Goal: Task Accomplishment & Management: Use online tool/utility

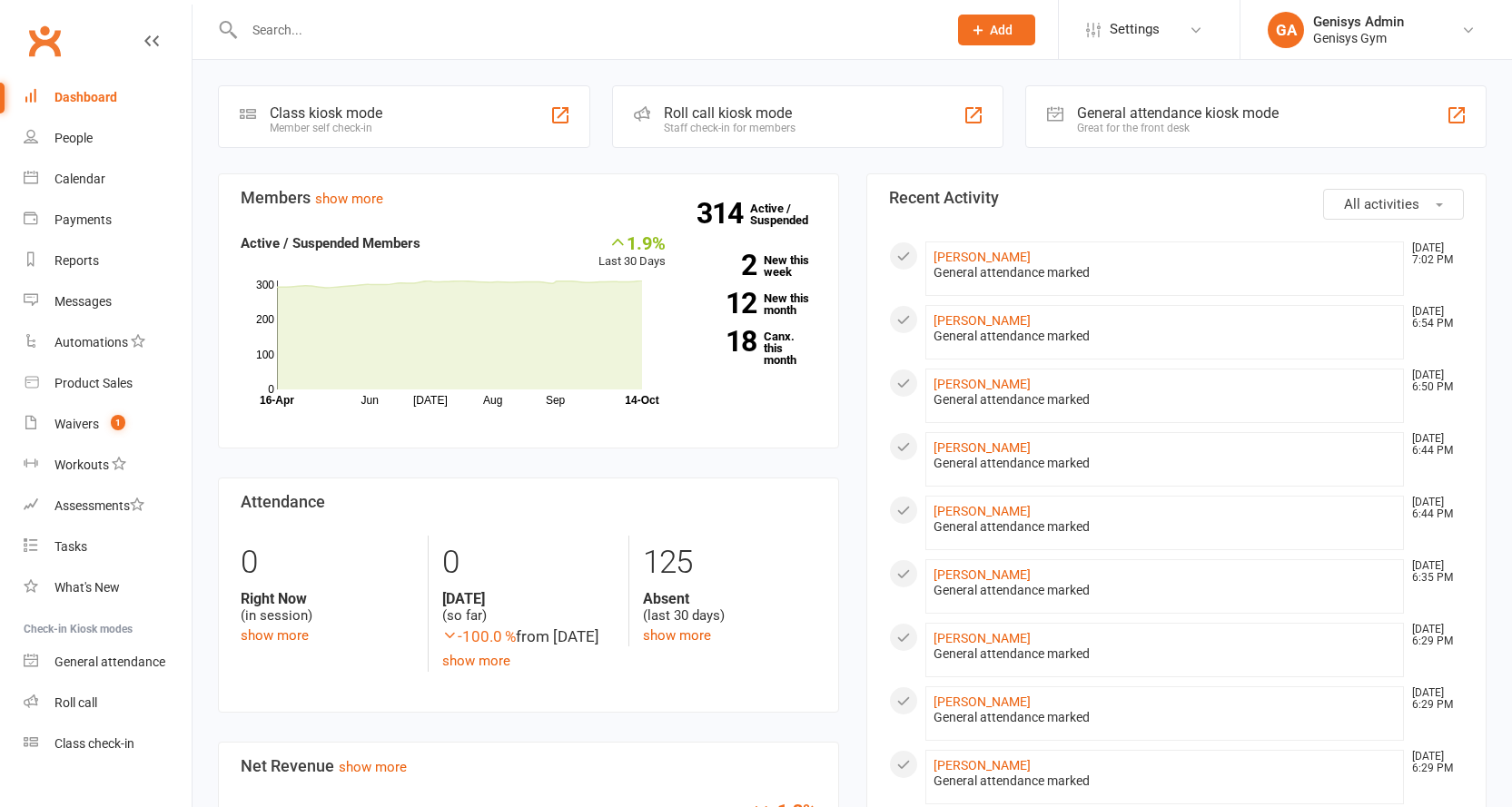
click at [1198, 123] on div "Great for the front desk" at bounding box center [1177, 127] width 201 height 12
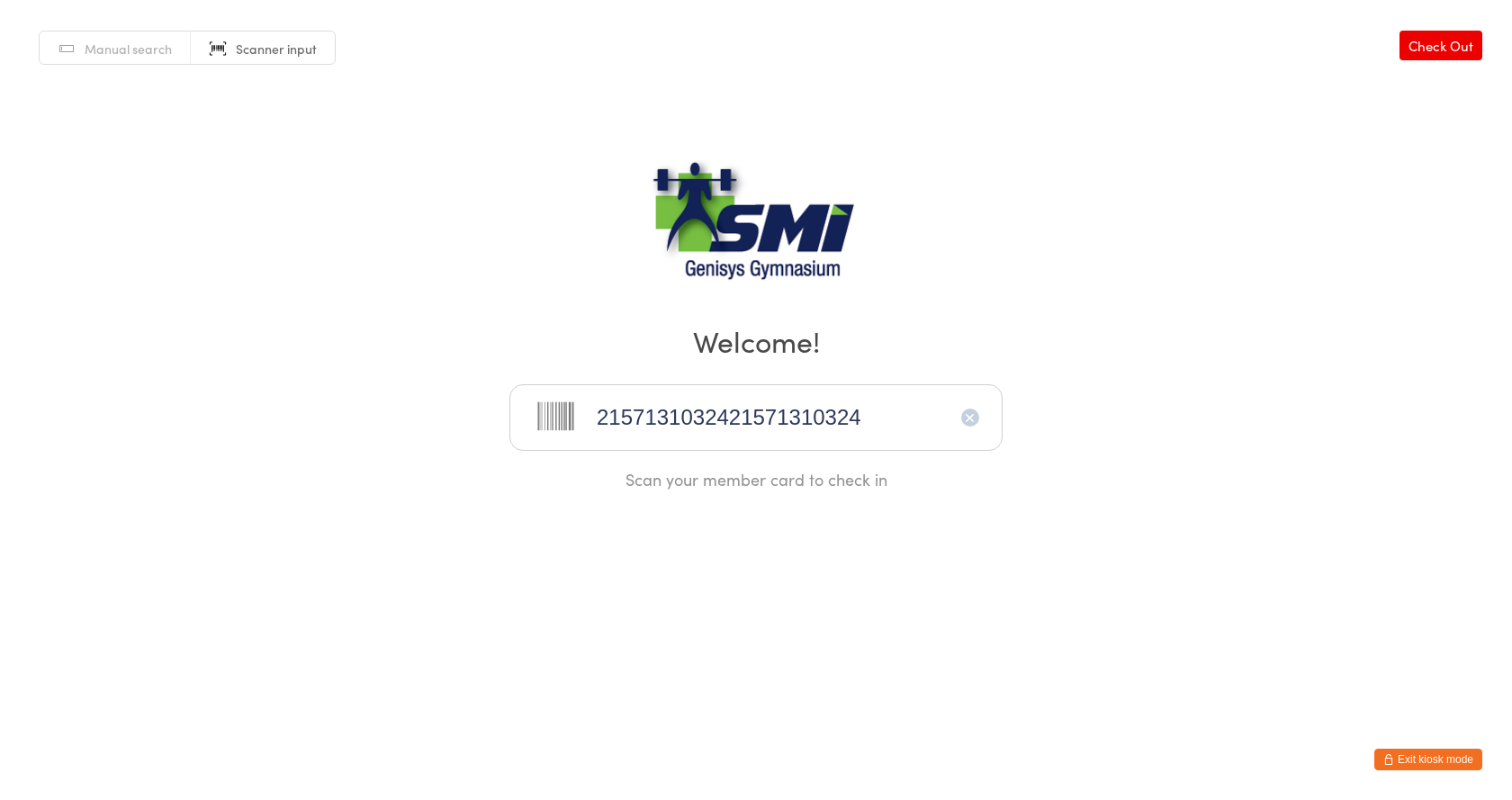
type input "2157131032421571310324"
type input "21571311346"
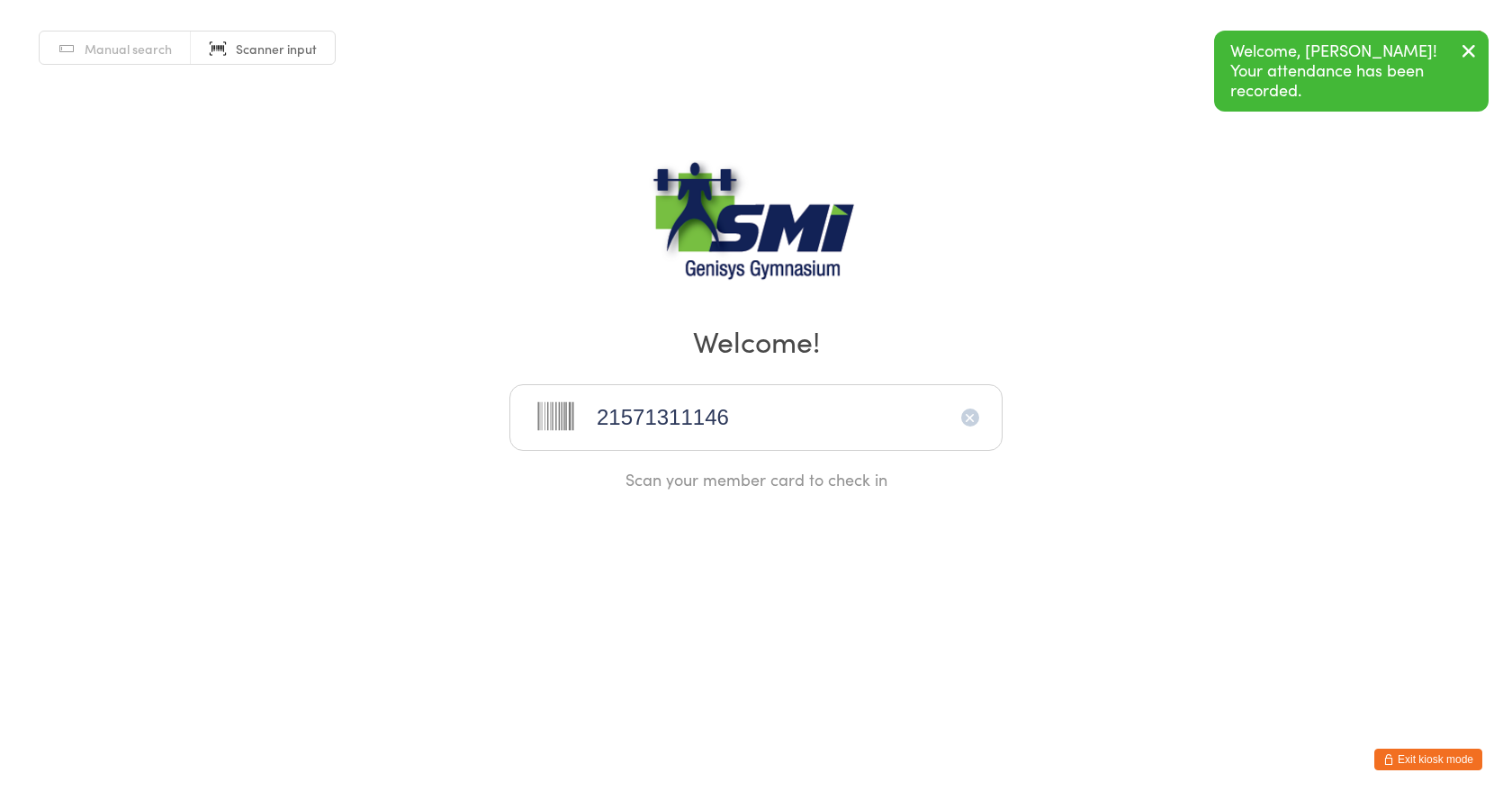
type input "21571311146"
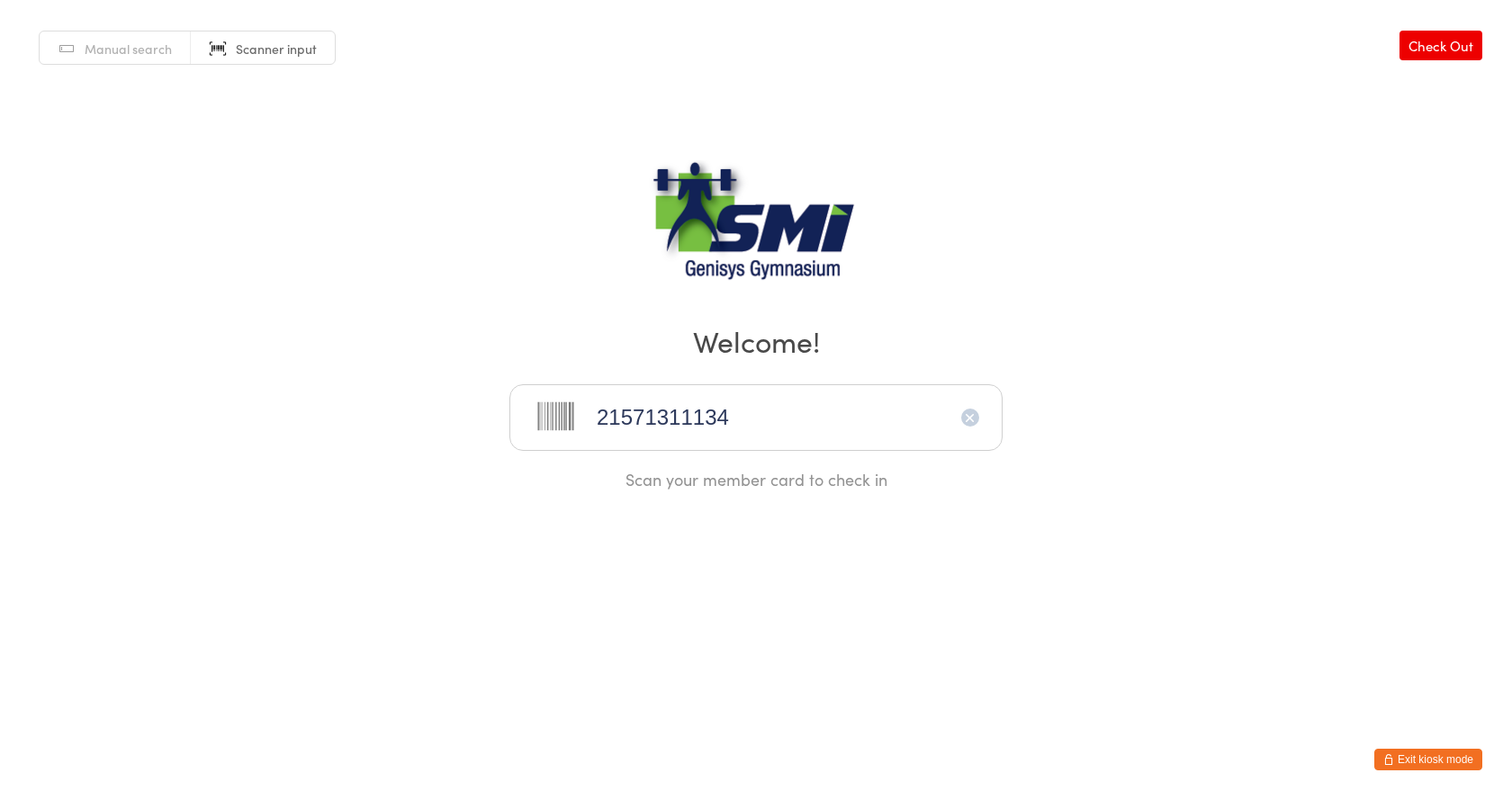
type input "21571311134"
type input "21571311256"
click at [148, 40] on span "Manual search" at bounding box center [128, 48] width 87 height 18
click at [720, 416] on input "search" at bounding box center [756, 417] width 494 height 67
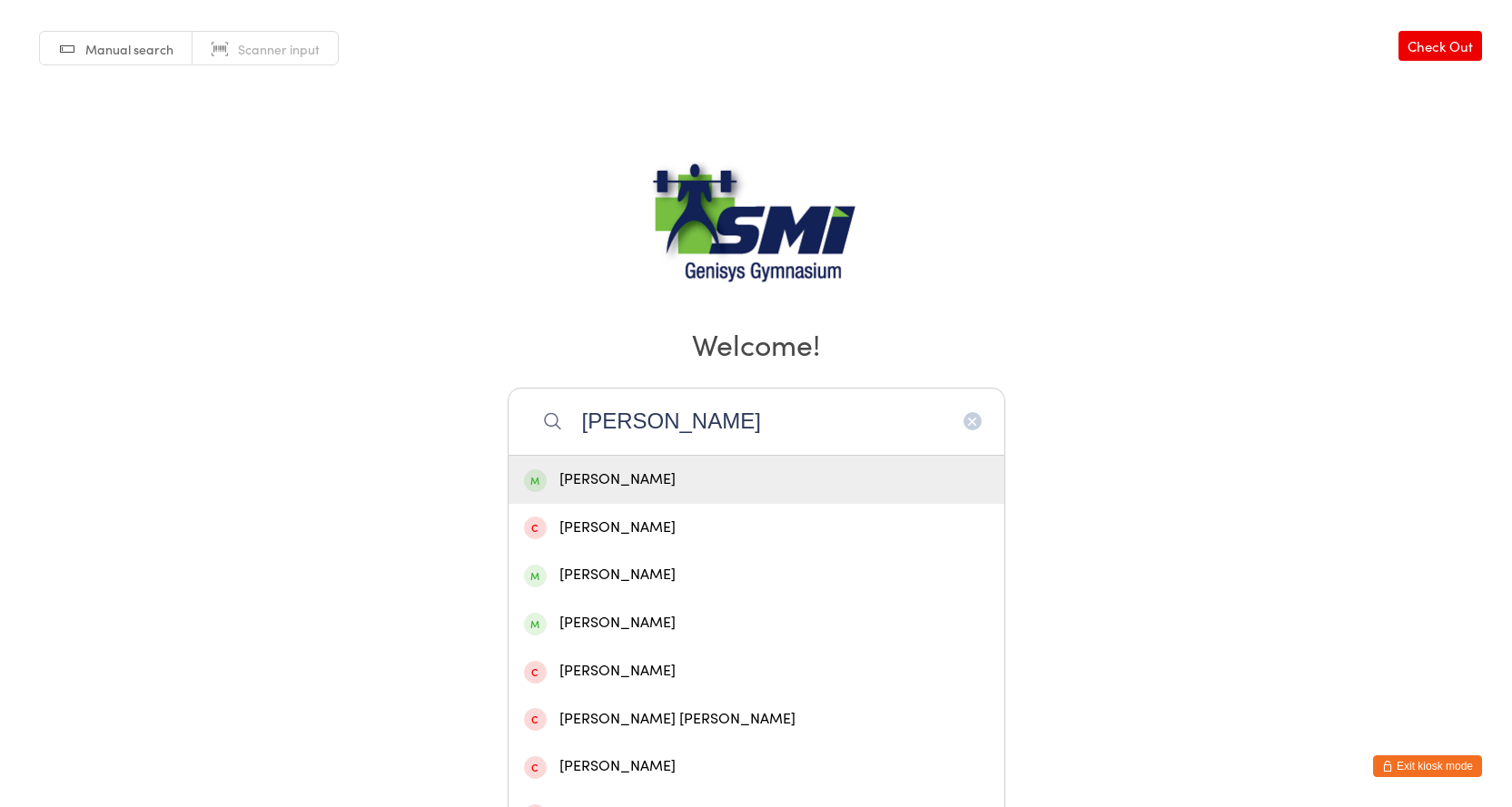
click at [707, 455] on div "David Edward David Edwards Riley Edwards Edward Korndorffer Benjamin Edwards Em…" at bounding box center [756, 767] width 498 height 625
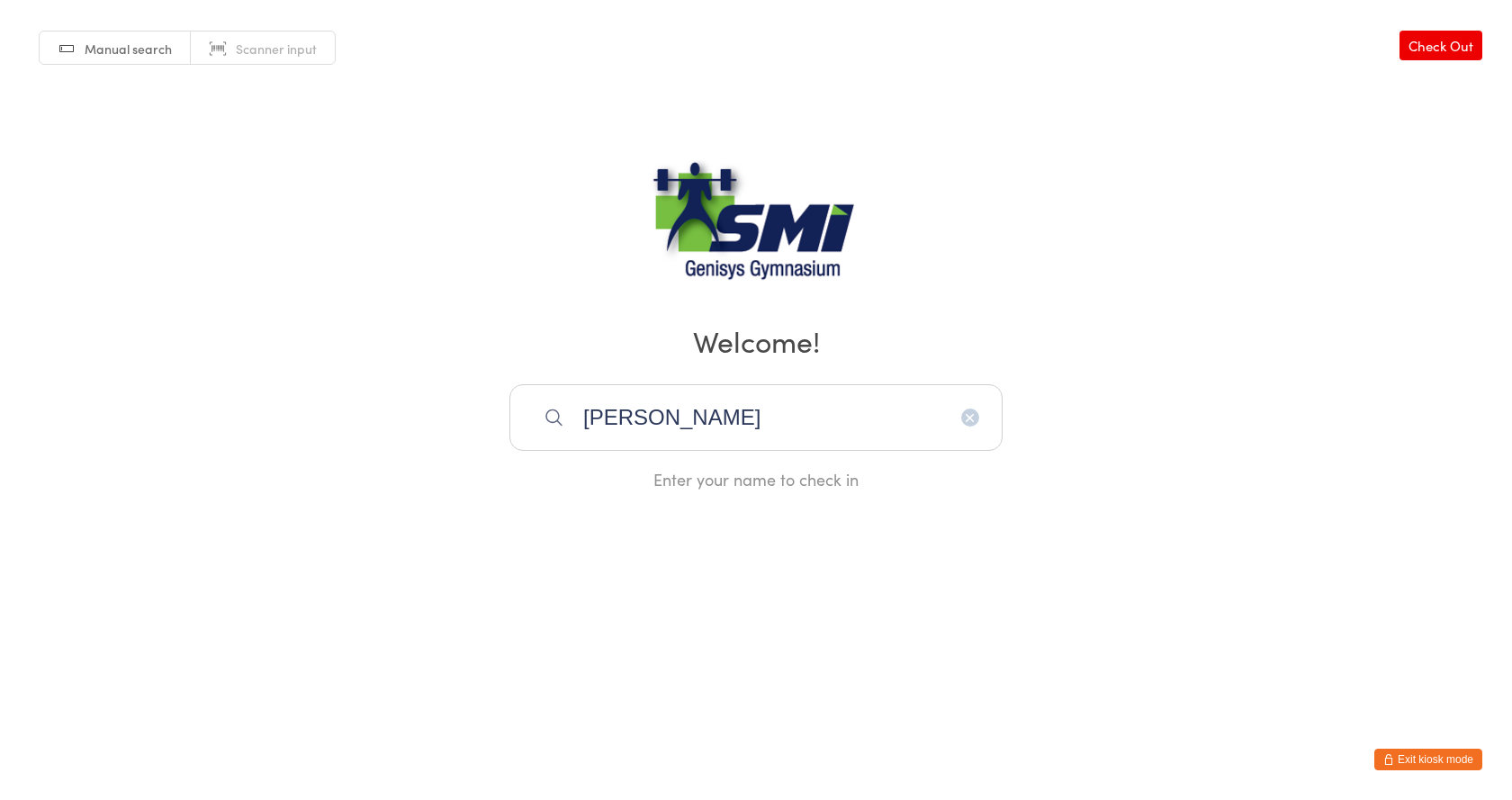
click at [701, 420] on input "edward ed" at bounding box center [756, 417] width 494 height 67
drag, startPoint x: 642, startPoint y: 423, endPoint x: 607, endPoint y: 421, distance: 35.1
click at [607, 421] on input "edward ed" at bounding box center [756, 417] width 494 height 67
type input "e"
type input "korn"
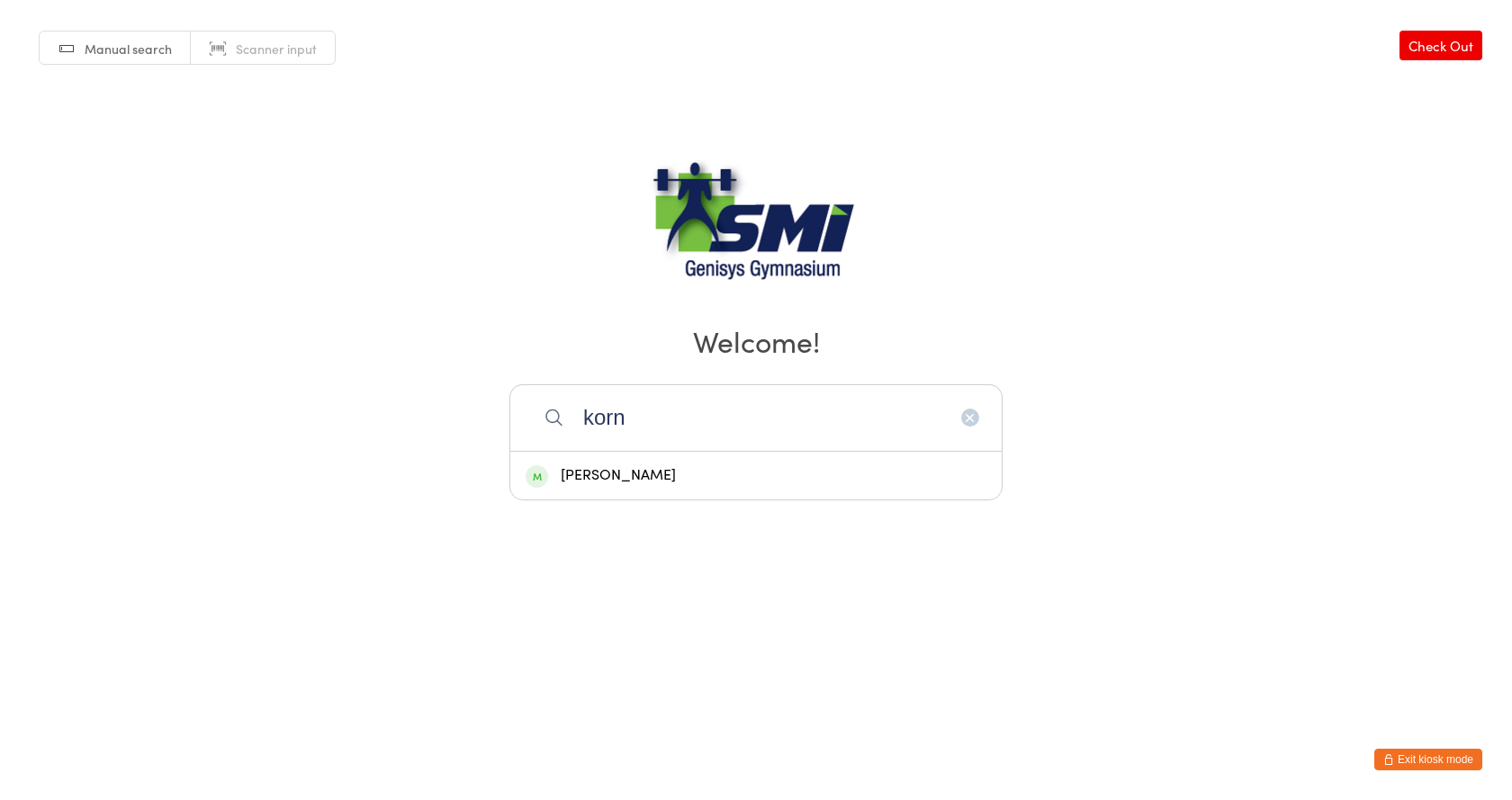
click at [728, 469] on div "Edward Korndorffer" at bounding box center [756, 476] width 461 height 24
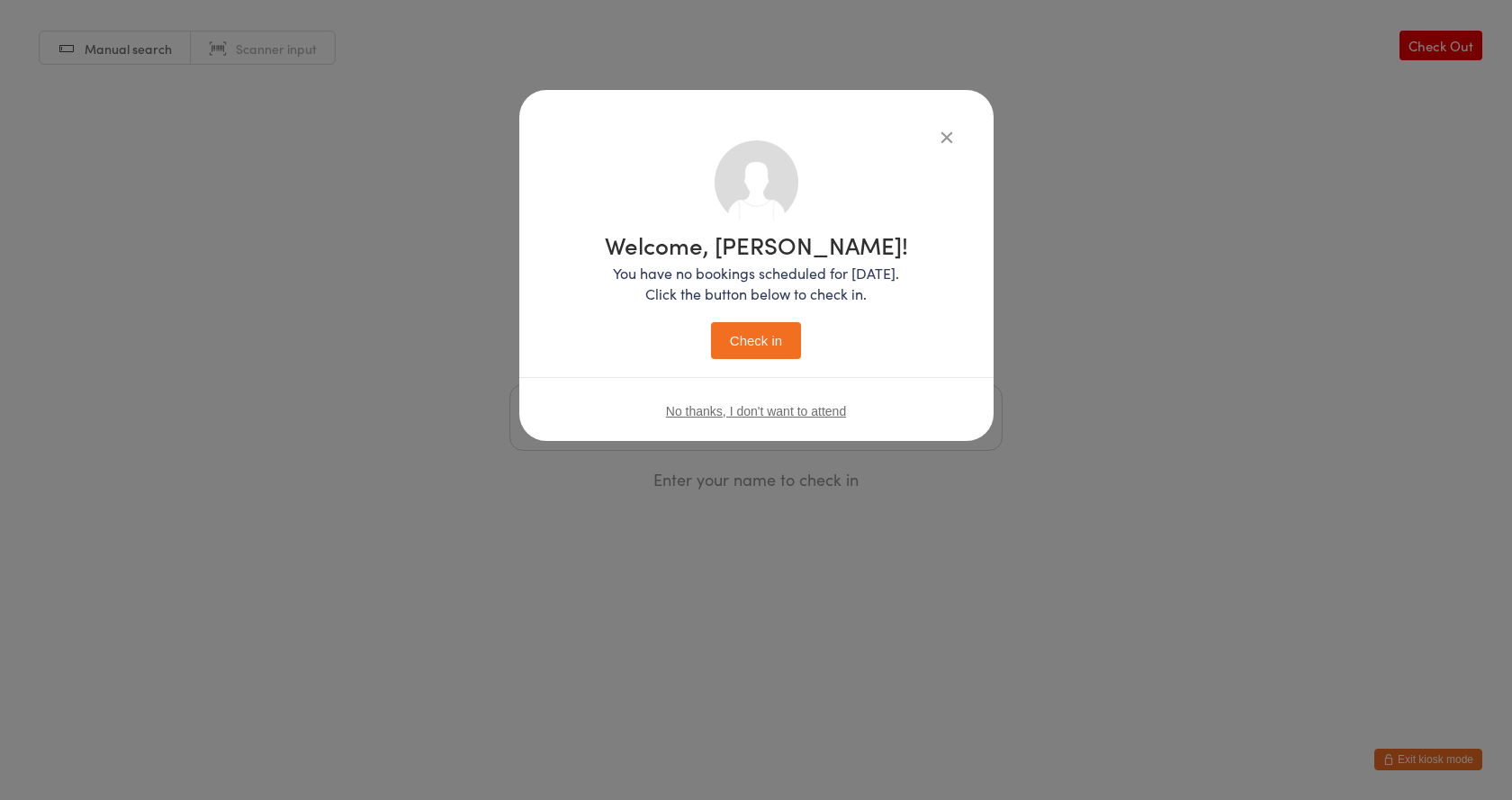
click at [785, 355] on button "Check in" at bounding box center [756, 340] width 90 height 37
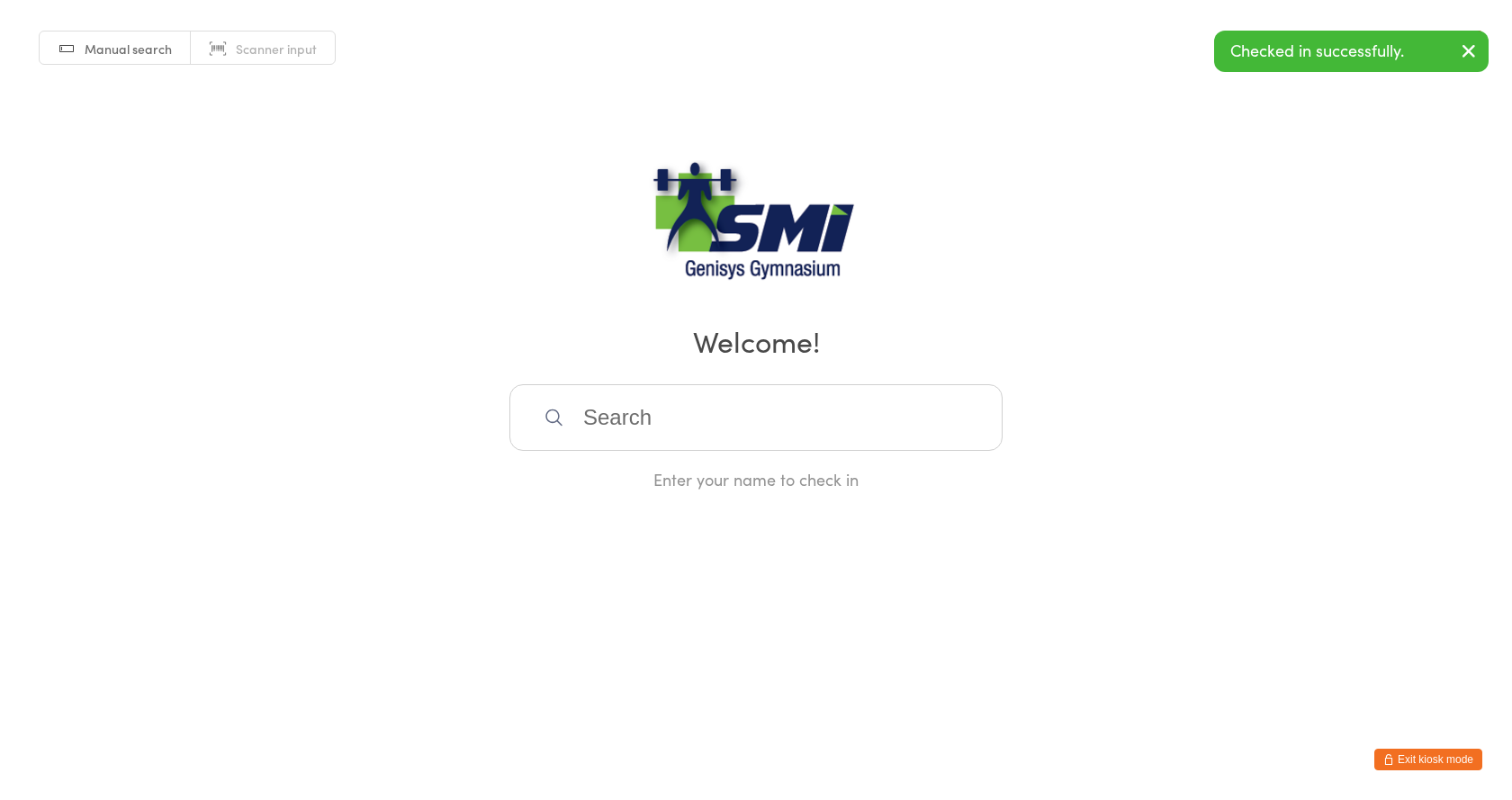
click at [1439, 749] on button "Exit kiosk mode" at bounding box center [1428, 759] width 108 height 22
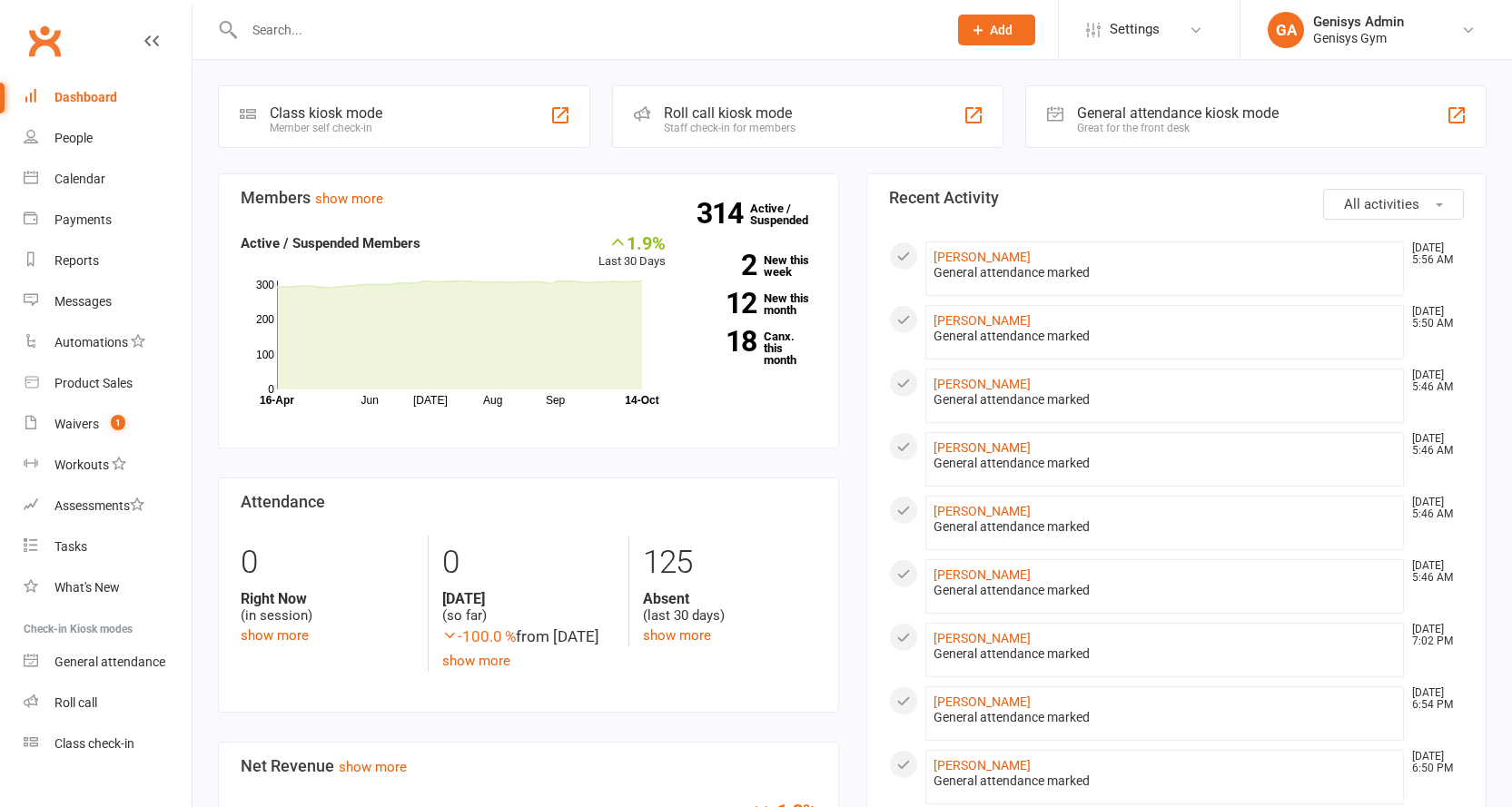
click at [1191, 115] on div "General attendance kiosk mode" at bounding box center [1177, 113] width 201 height 17
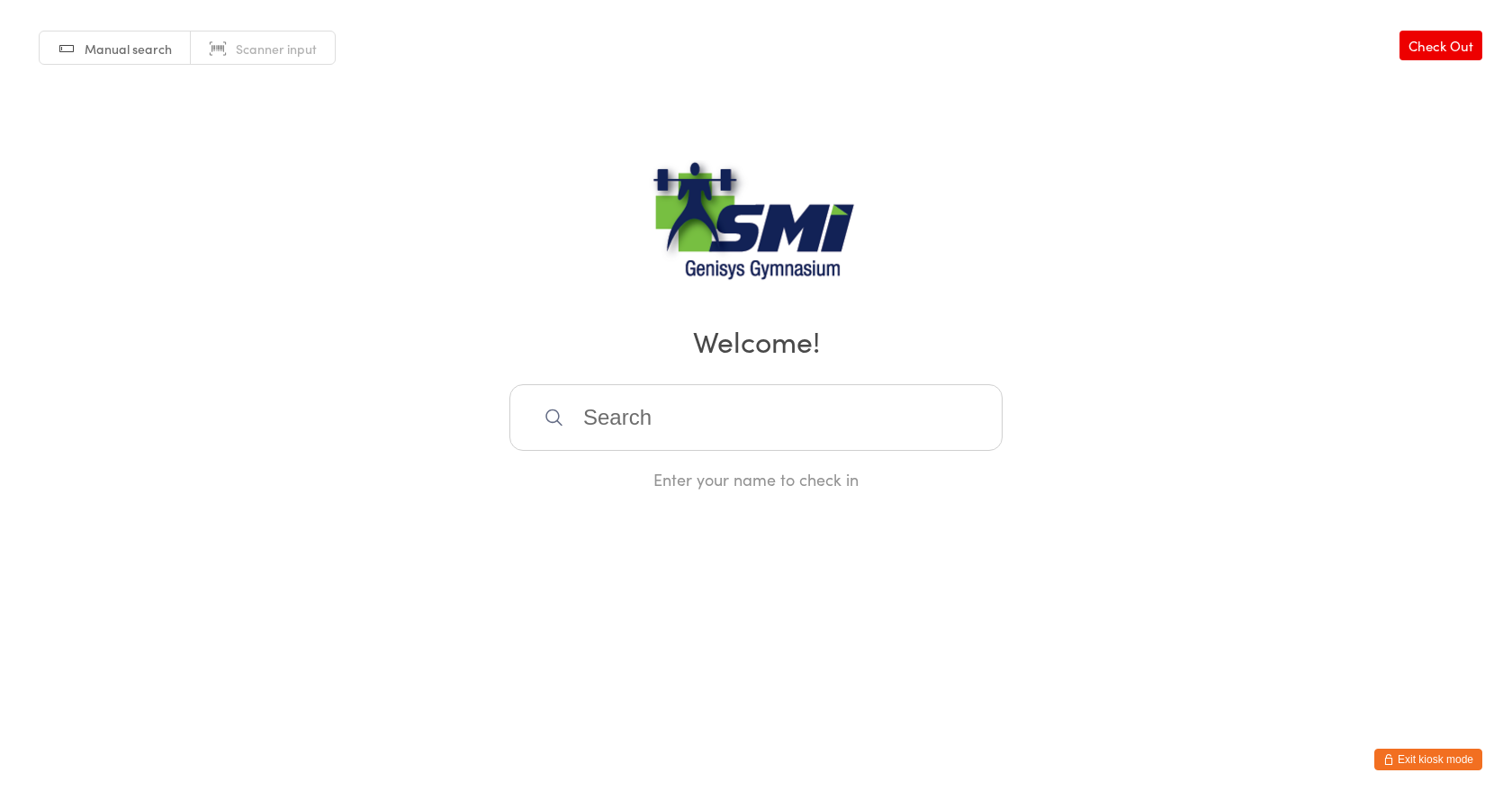
click at [224, 53] on link "Scanner input" at bounding box center [262, 49] width 144 height 34
type input "21571311371"
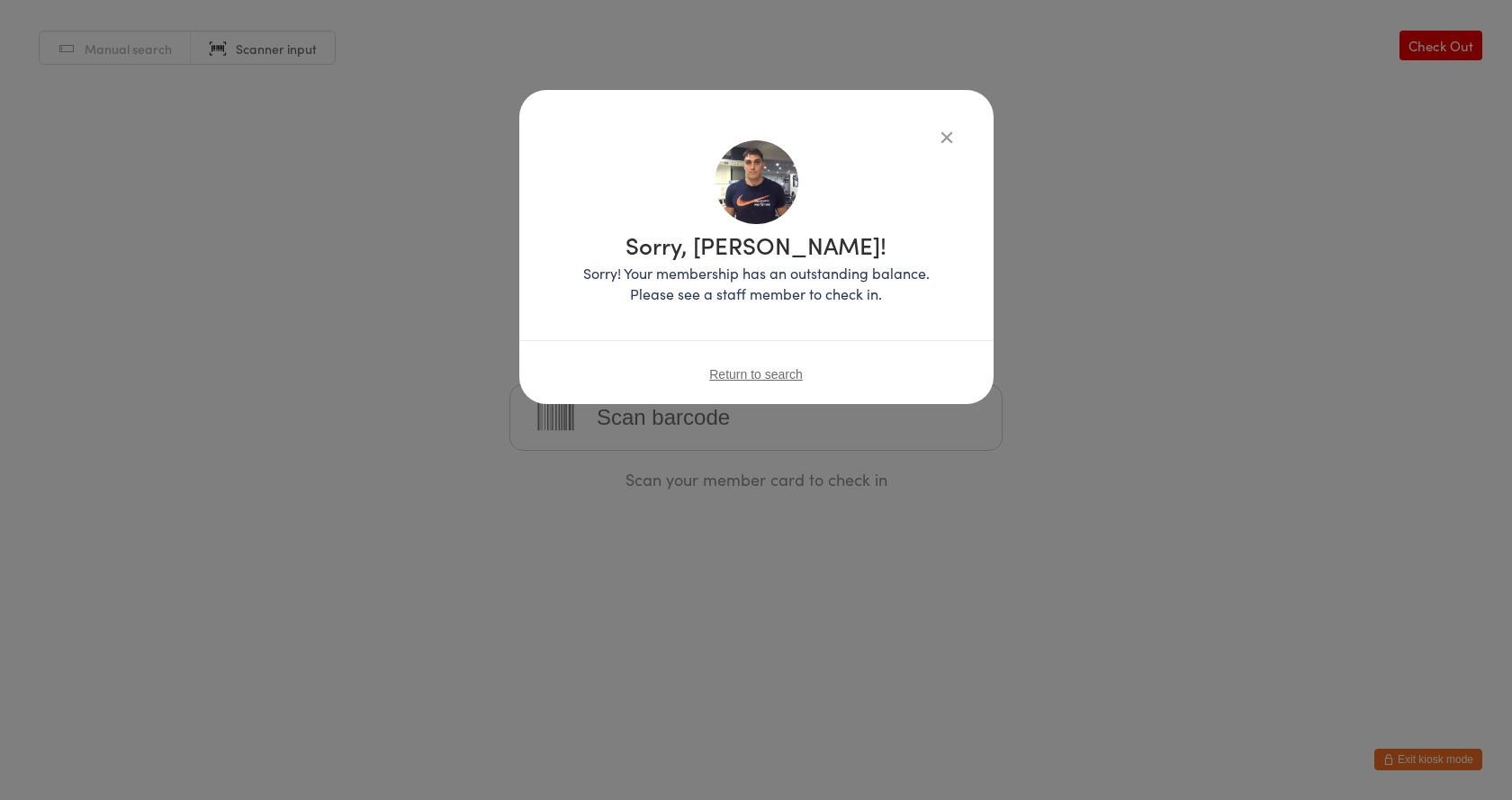
click at [944, 136] on icon "button" at bounding box center [946, 136] width 20 height 20
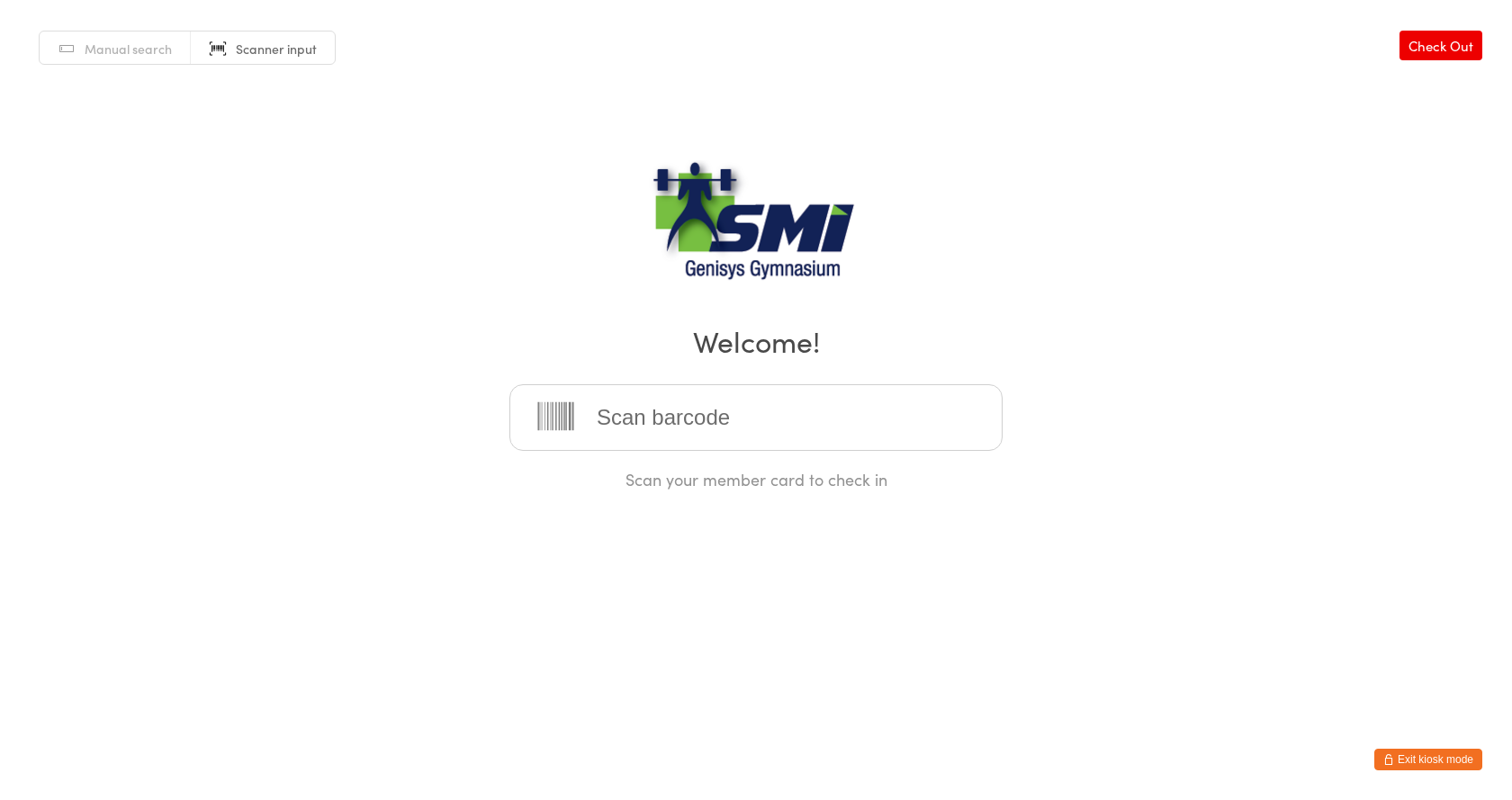
click at [93, 38] on link "Manual search" at bounding box center [115, 49] width 151 height 34
click at [255, 55] on span "Scanner input" at bounding box center [276, 48] width 81 height 18
type input "21571311304"
type input "21571311292"
type input "21571311191"
